Goal: Information Seeking & Learning: Learn about a topic

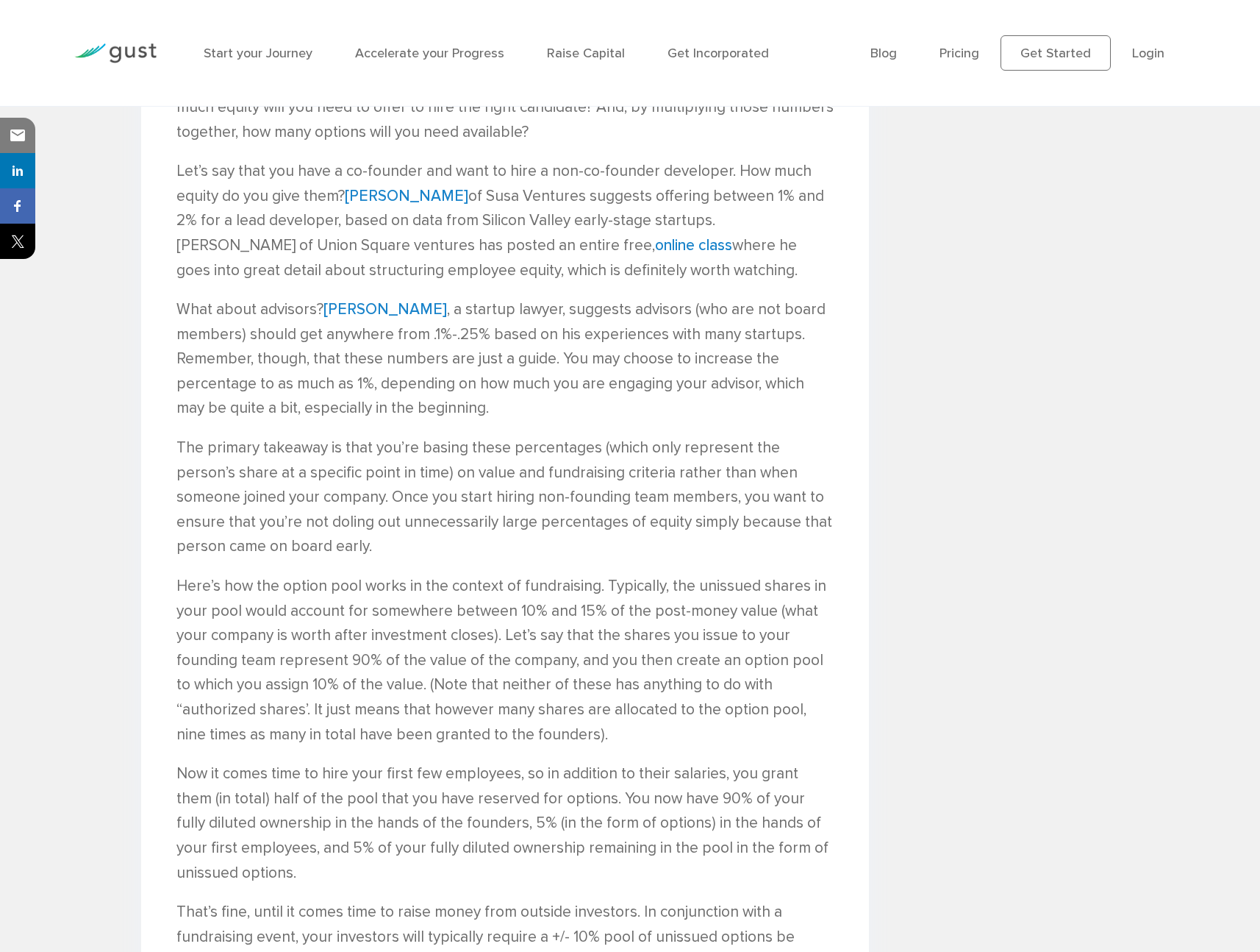
scroll to position [2479, 0]
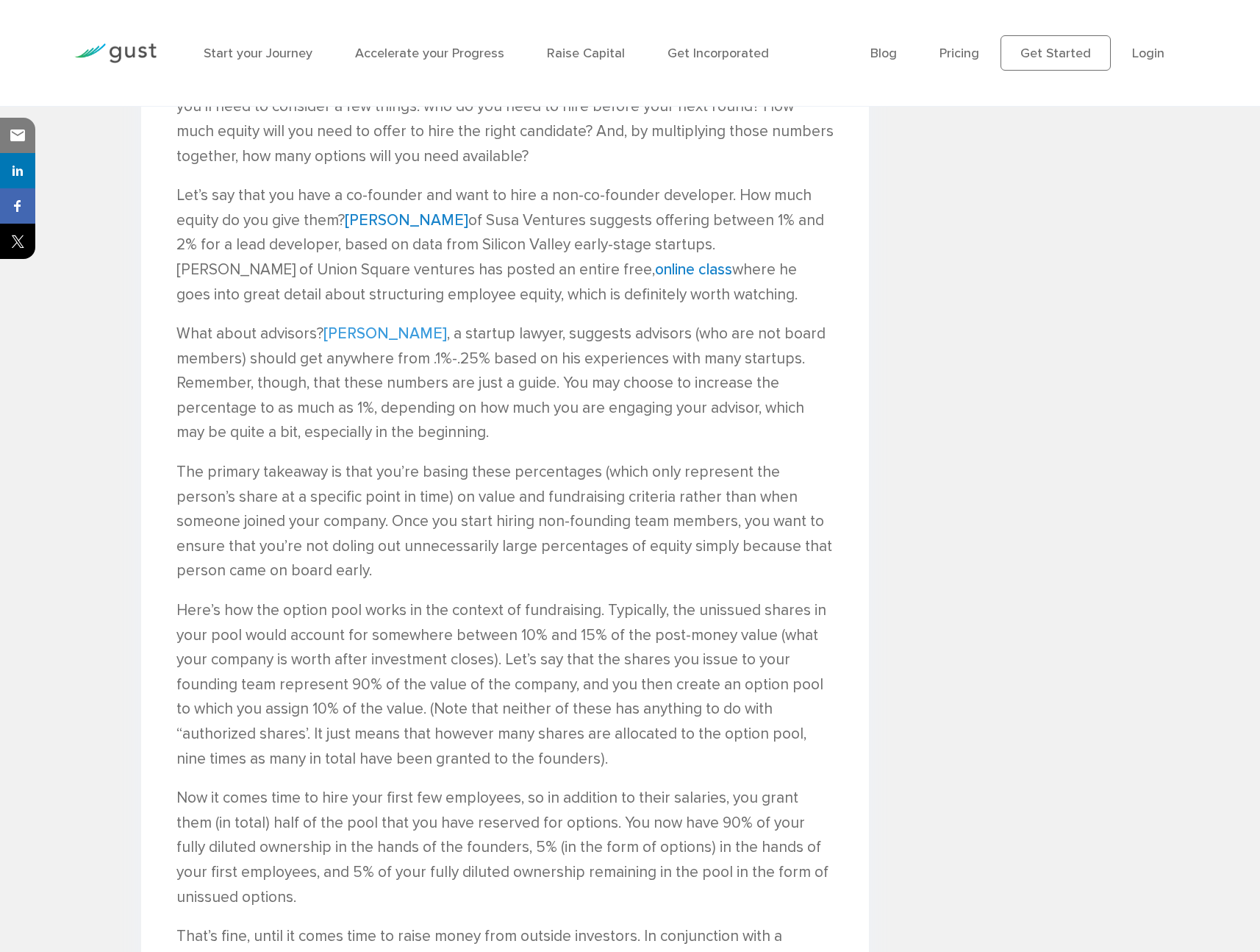
click at [377, 324] on link "Gil Silberman" at bounding box center [385, 333] width 123 height 19
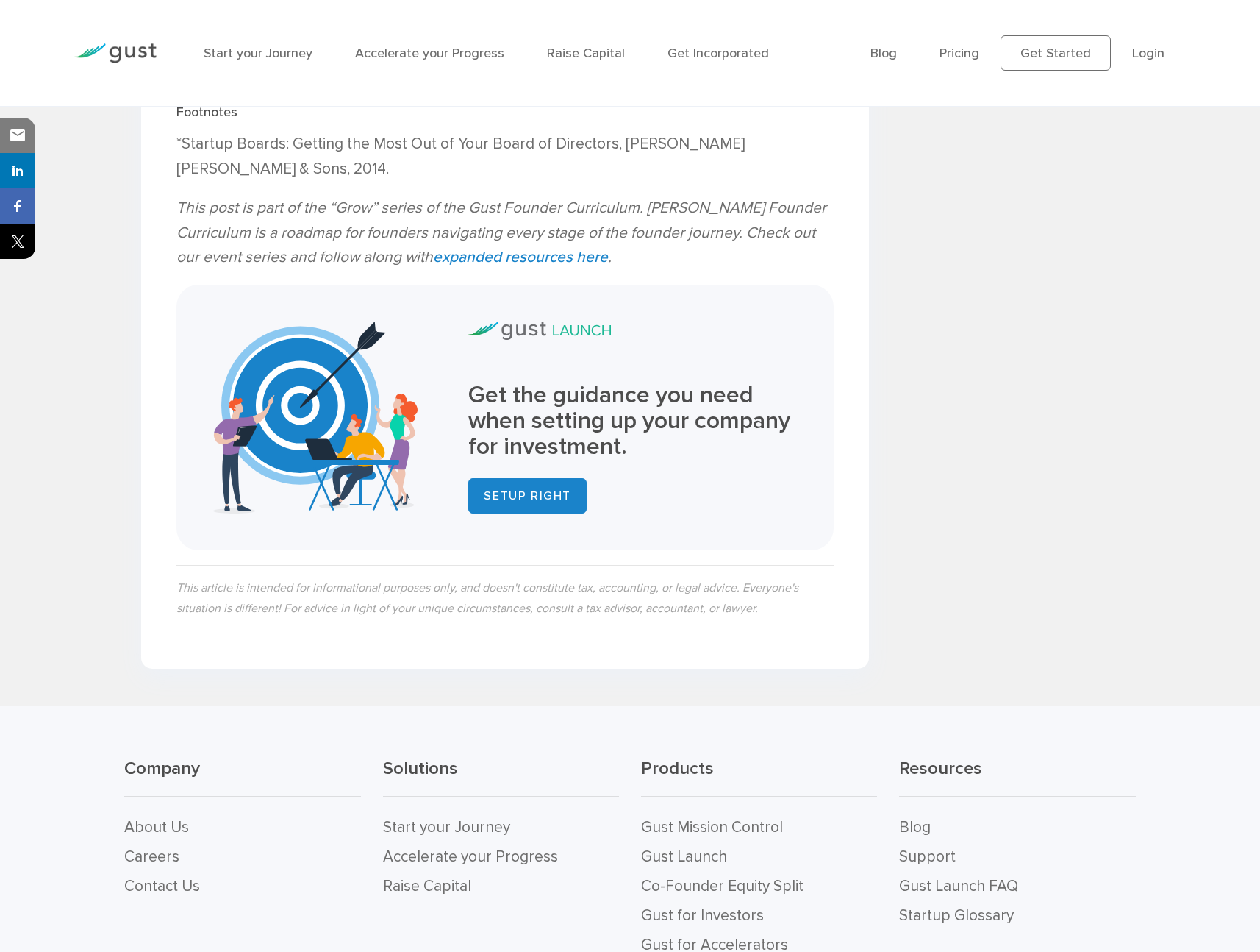
scroll to position [5921, 0]
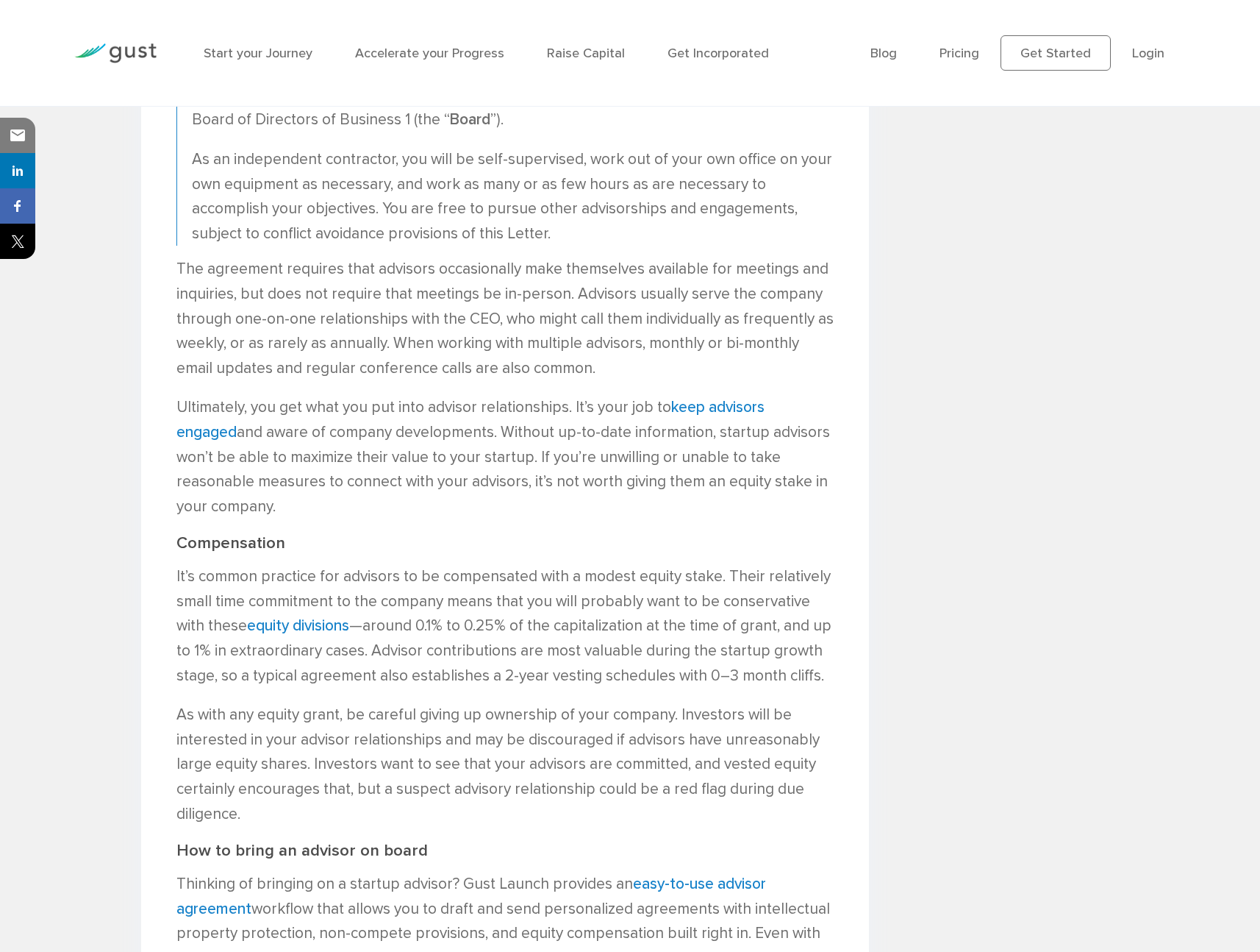
scroll to position [1917, 0]
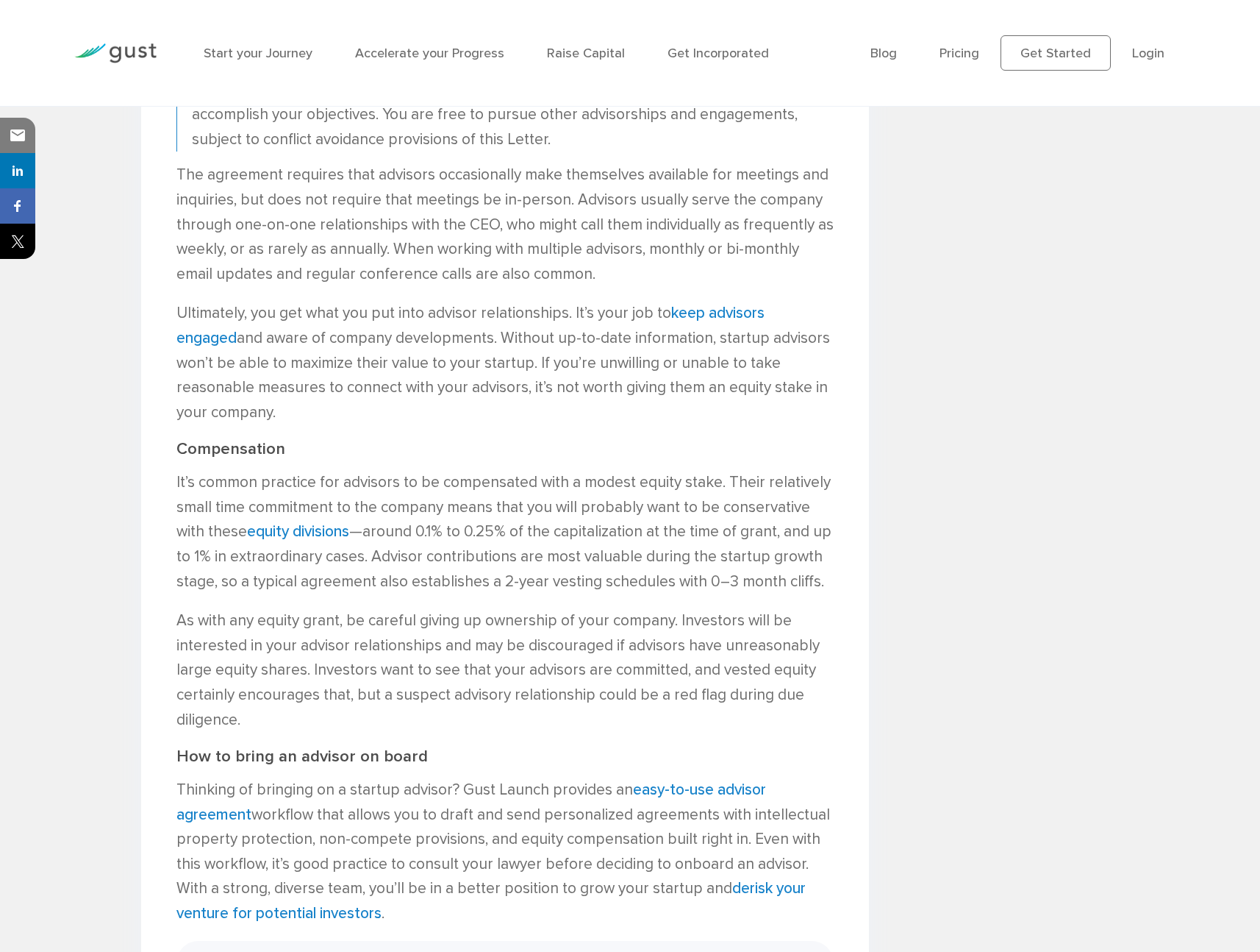
click at [376, 499] on p "It’s common practice for advisors to be compensated with a modest equity stake.…" at bounding box center [505, 531] width 658 height 123
click at [295, 534] on link "equity divisions" at bounding box center [298, 531] width 102 height 19
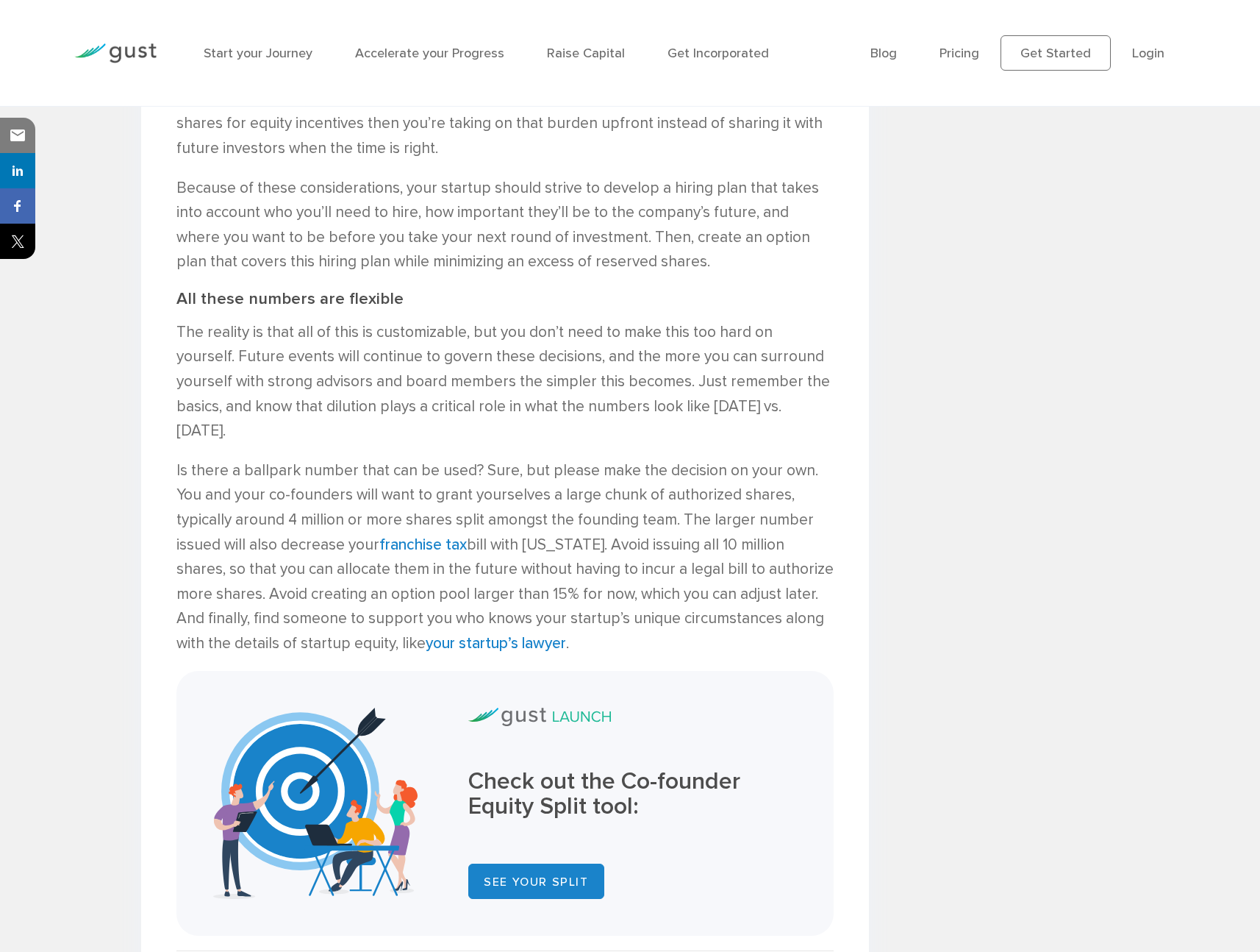
scroll to position [4566, 0]
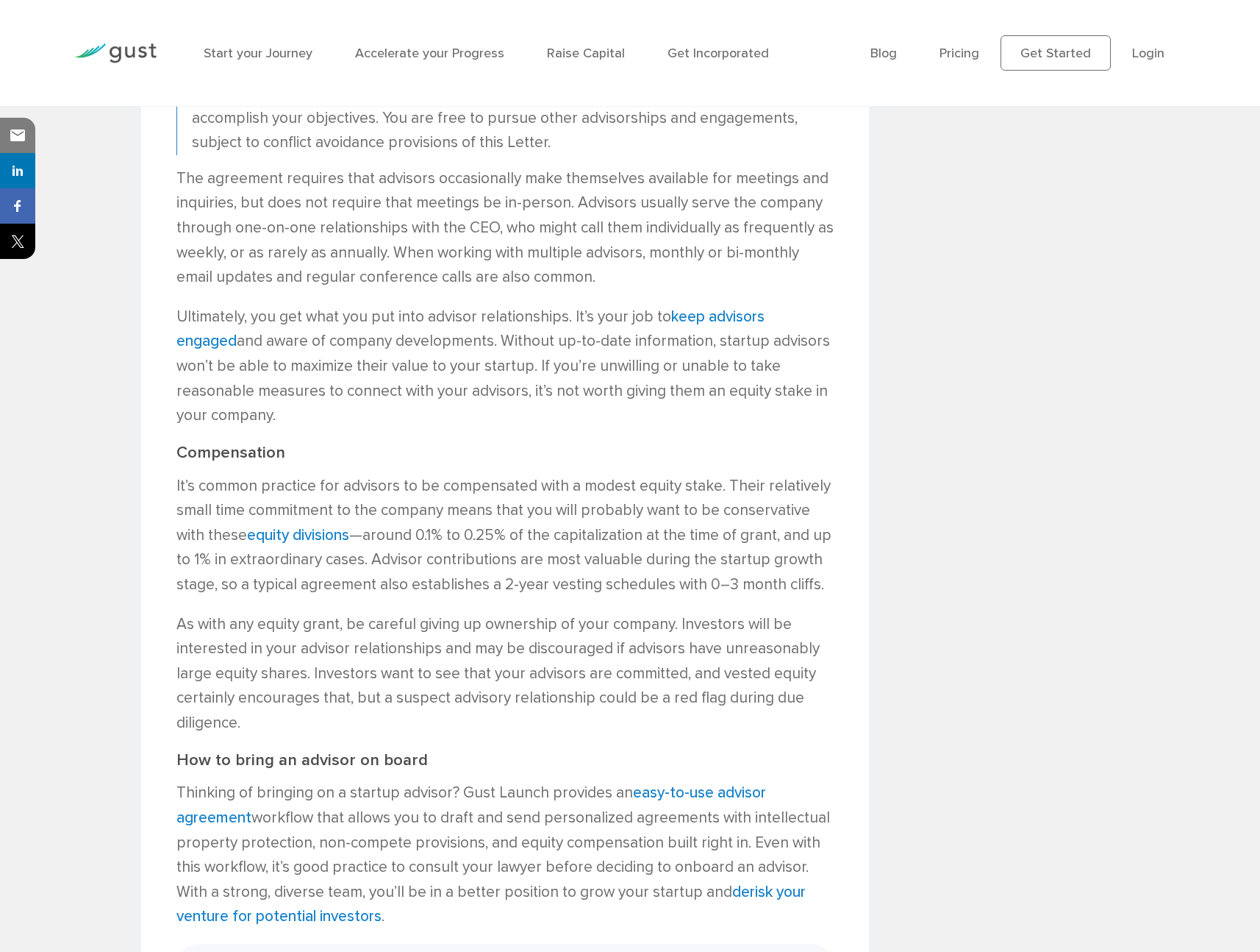
click at [821, 235] on p "The agreement requires that advisors occasionally make themselves available for…" at bounding box center [505, 227] width 658 height 123
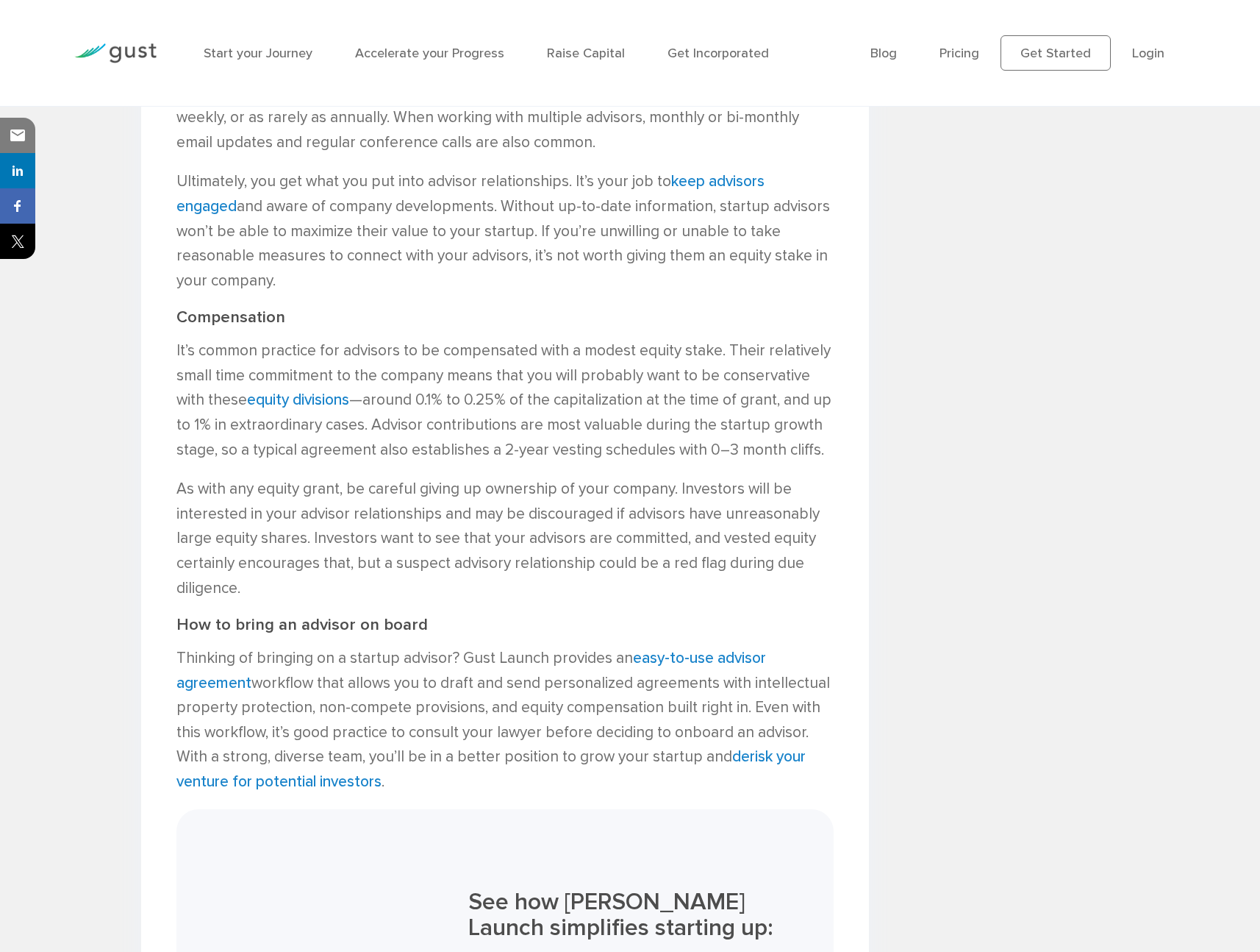
scroll to position [2393, 0]
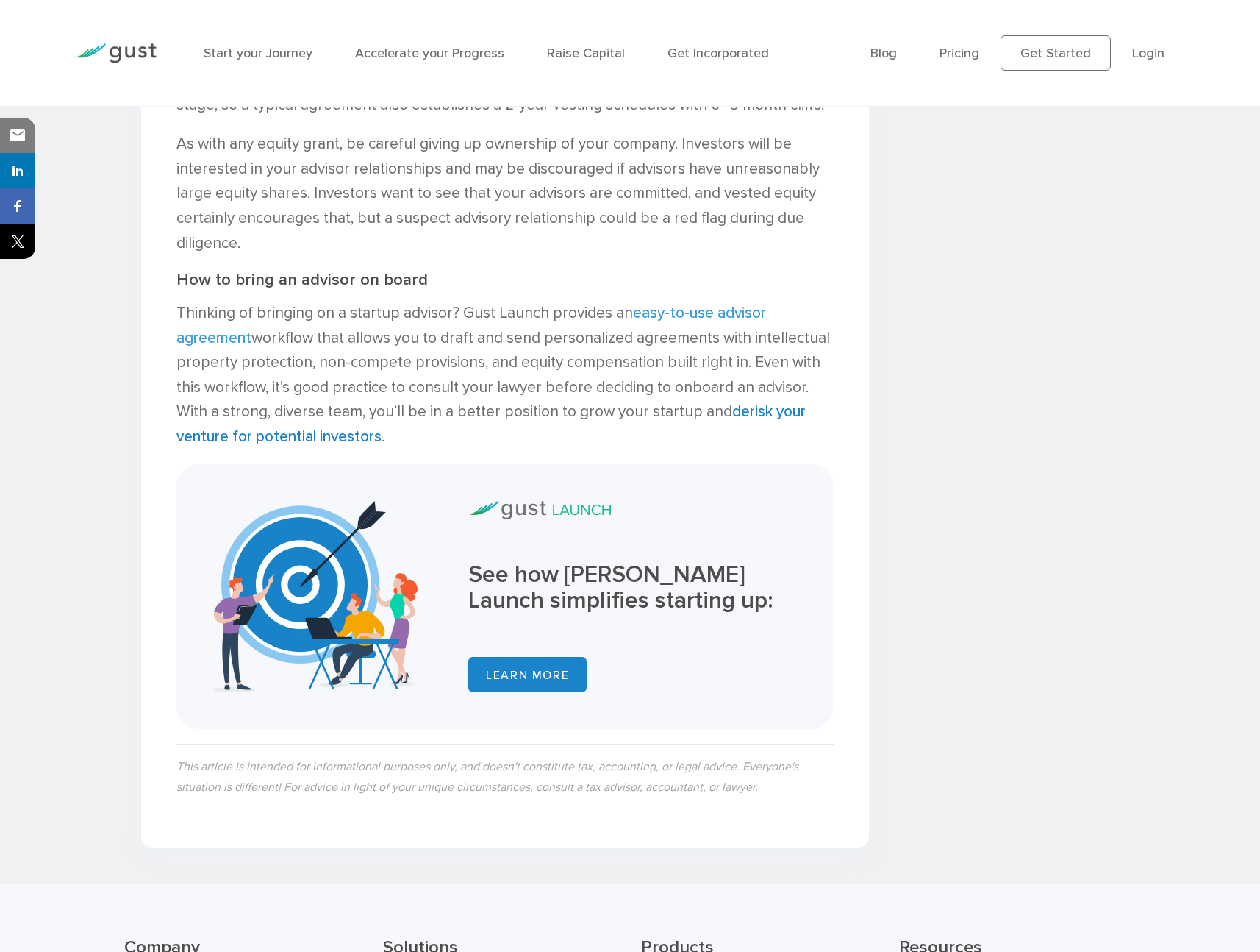
click at [239, 339] on link "easy-to-use advisor agreement" at bounding box center [471, 326] width 590 height 43
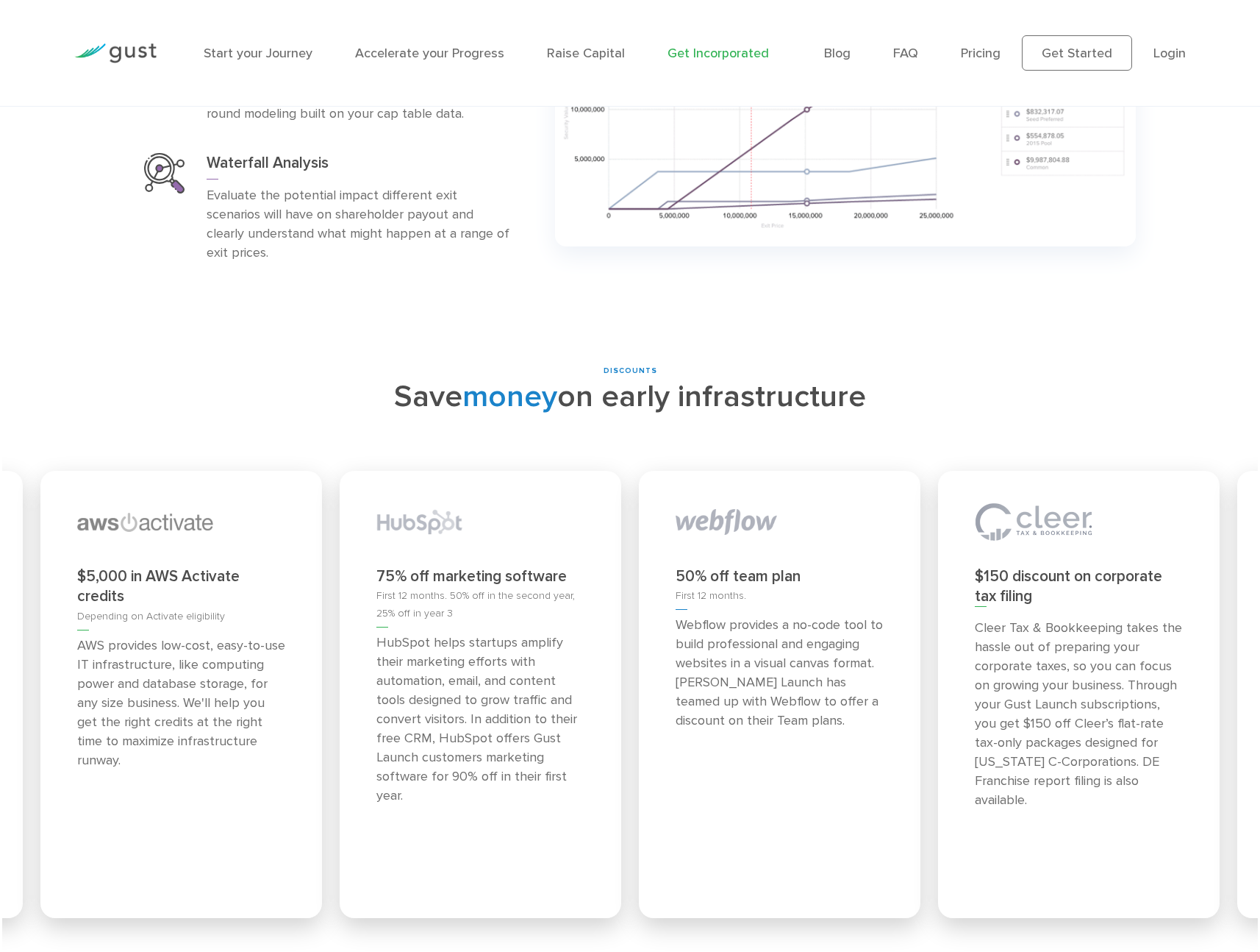
scroll to position [6282, 0]
